Goal: Use online tool/utility: Use online tool/utility

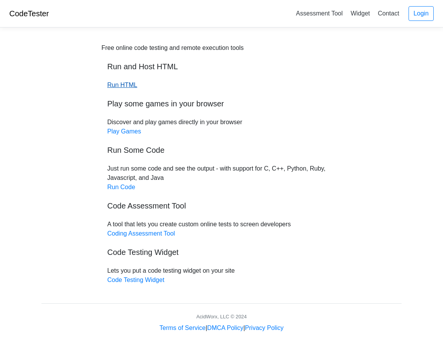
click at [120, 83] on link "Run HTML" at bounding box center [122, 85] width 30 height 7
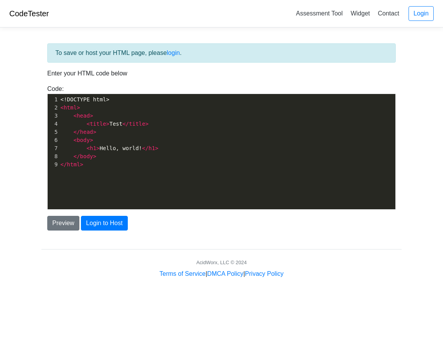
click at [105, 129] on pre "</ head >" at bounding box center [230, 132] width 342 height 8
type textarea "<!DOCTYPE html> <html> <head> <title>Test</title> </head> <body> <h1>Hello, wor…"
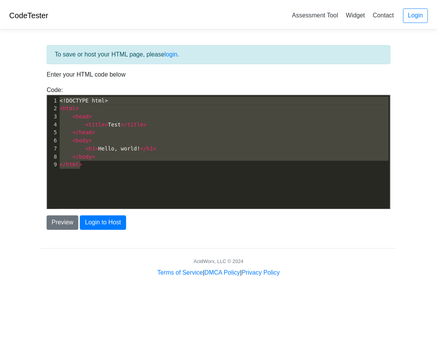
scroll to position [69, 0]
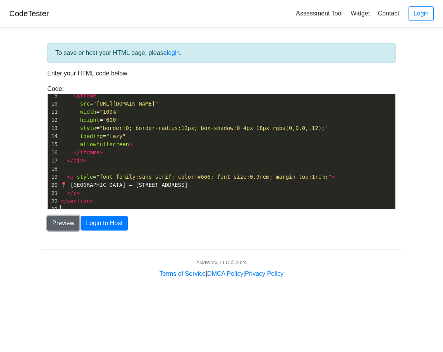
click at [63, 226] on button "Preview" at bounding box center [63, 223] width 32 height 15
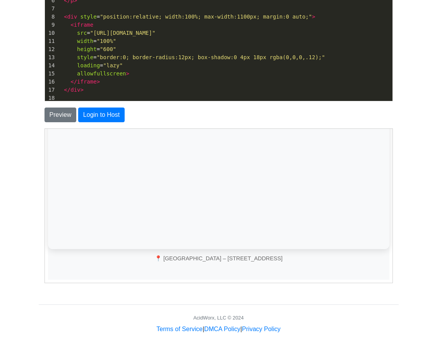
scroll to position [30, 0]
click at [100, 49] on span ""600"" at bounding box center [108, 50] width 16 height 6
type textarea "7"
click at [70, 119] on button "Preview" at bounding box center [61, 115] width 32 height 15
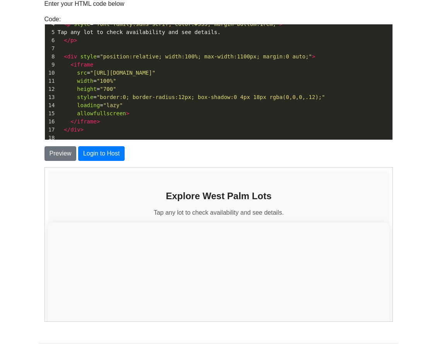
scroll to position [108, 0]
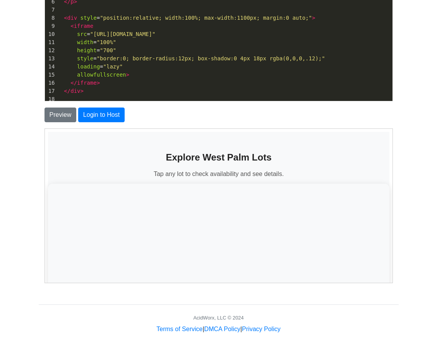
click at [40, 112] on div "Preview Login to Host" at bounding box center [219, 115] width 360 height 15
click at [55, 115] on button "Preview" at bounding box center [61, 115] width 32 height 15
